Goal: Information Seeking & Learning: Learn about a topic

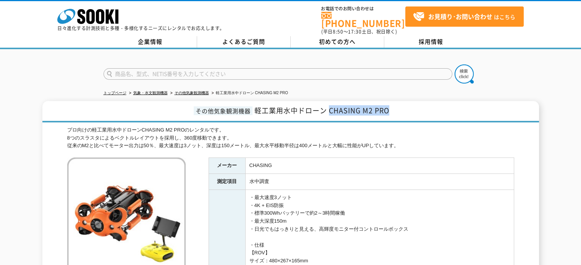
drag, startPoint x: 329, startPoint y: 108, endPoint x: 389, endPoint y: 109, distance: 59.6
click at [389, 109] on span "軽工業用水中ドローン CHASING M2 PRO" at bounding box center [321, 110] width 135 height 10
copy span "CHASING M2 PRO"
click at [366, 109] on span "軽工業用水中ドローン CHASING M2 PRO" at bounding box center [321, 110] width 135 height 10
drag, startPoint x: 364, startPoint y: 107, endPoint x: 389, endPoint y: 107, distance: 25.2
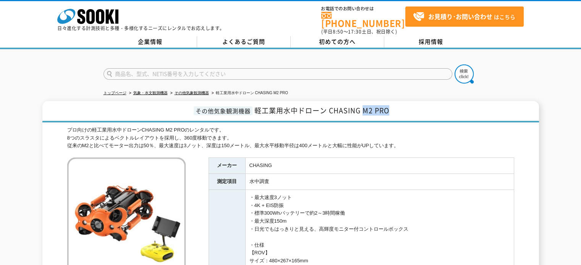
click at [389, 107] on span "軽工業用水中ドローン CHASING M2 PRO" at bounding box center [321, 110] width 135 height 10
copy span "M2 PRO"
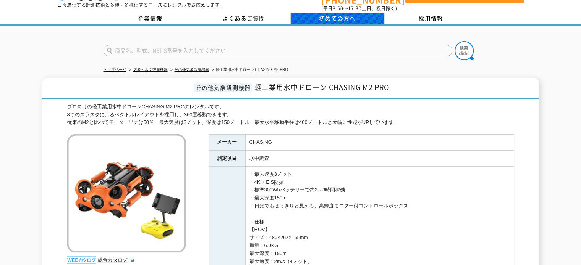
scroll to position [20, 0]
